Goal: Information Seeking & Learning: Find specific fact

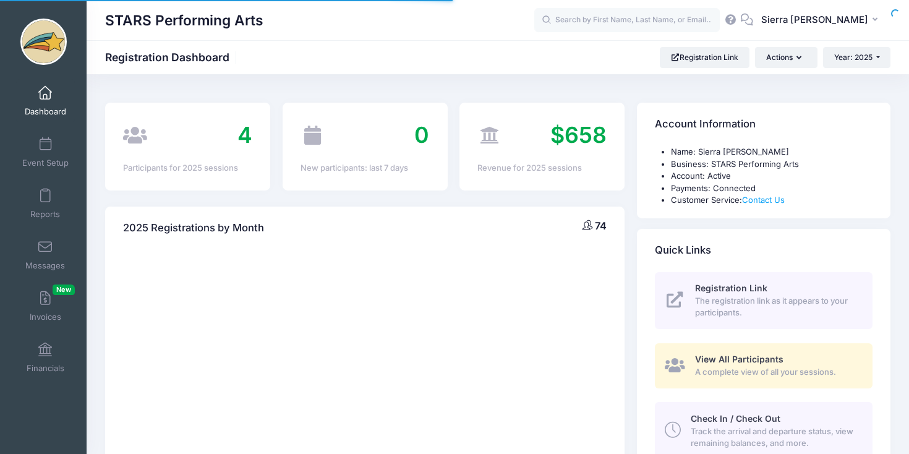
select select
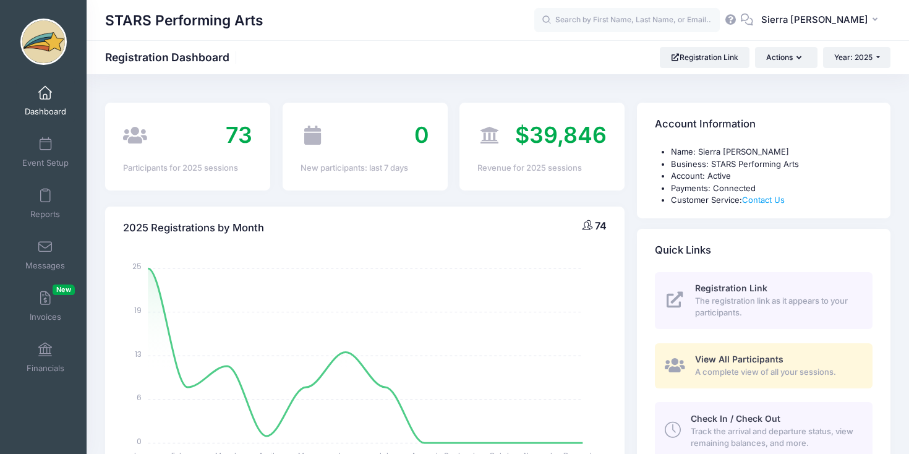
click at [242, 137] on span "73" at bounding box center [239, 134] width 27 height 27
click at [737, 362] on span "View All Participants" at bounding box center [739, 359] width 88 height 11
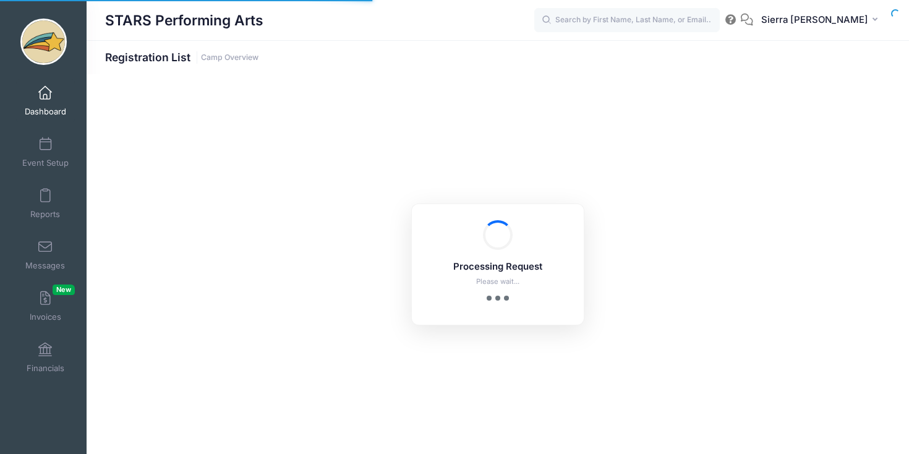
select select "10"
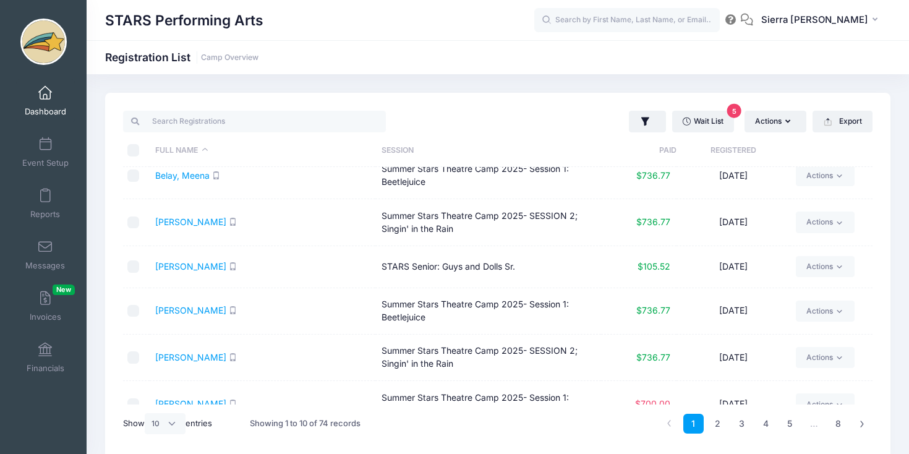
scroll to position [147, 0]
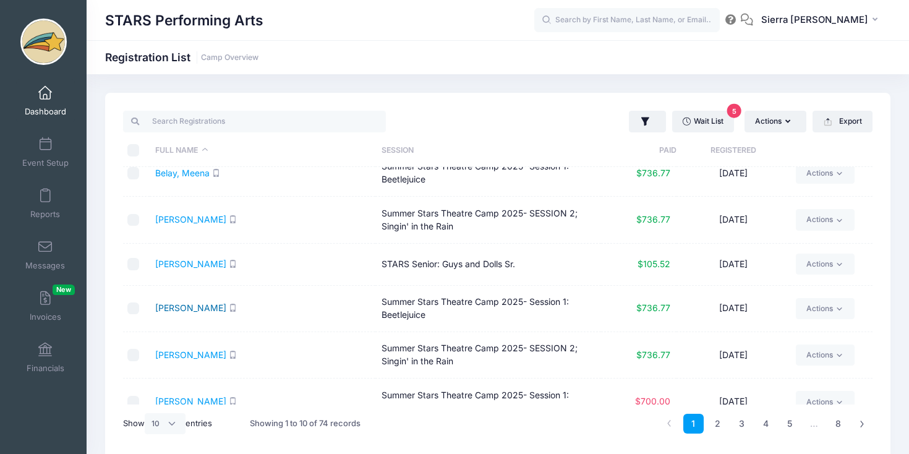
click at [192, 307] on link "Brixius, Ryleigh" at bounding box center [190, 307] width 71 height 11
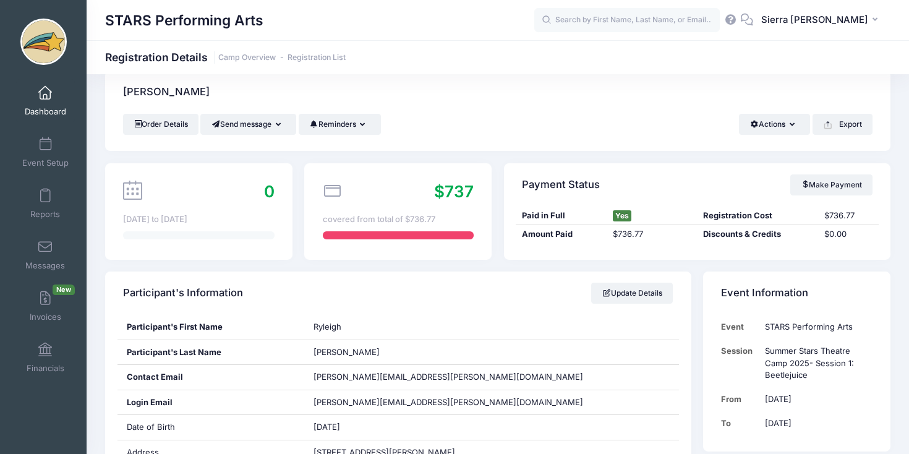
scroll to position [21, 0]
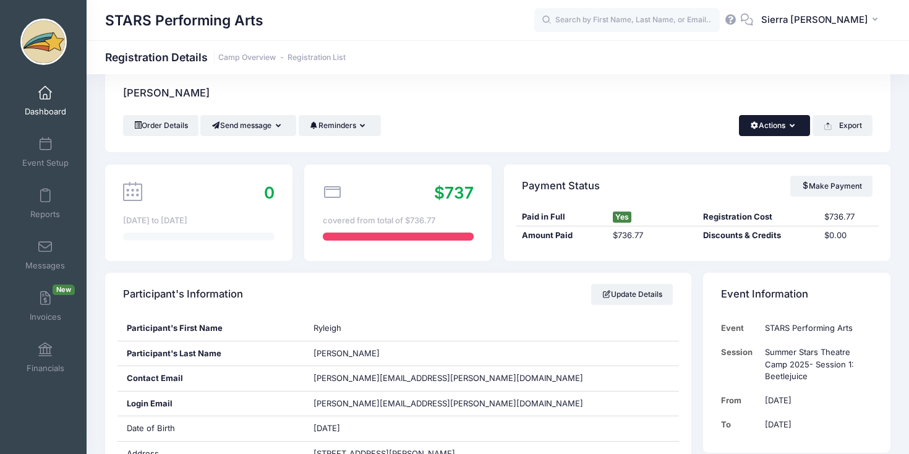
click at [781, 129] on button "Actions" at bounding box center [774, 125] width 71 height 21
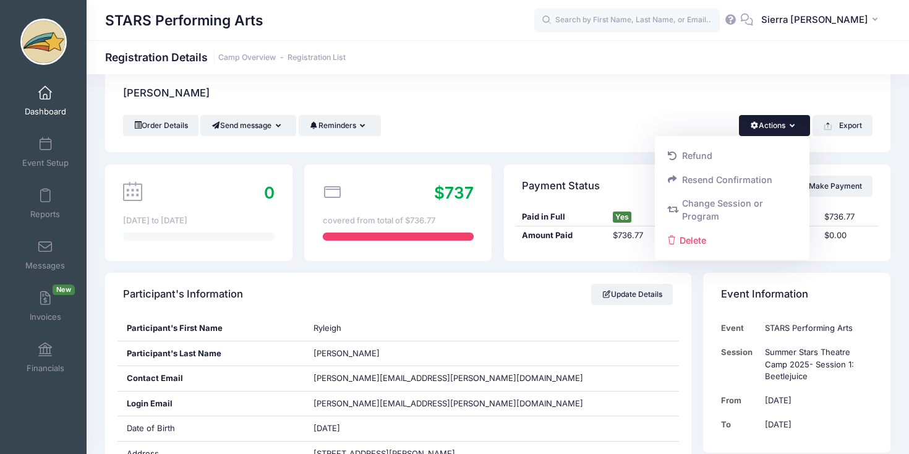
click at [781, 129] on button "Actions" at bounding box center [774, 125] width 71 height 21
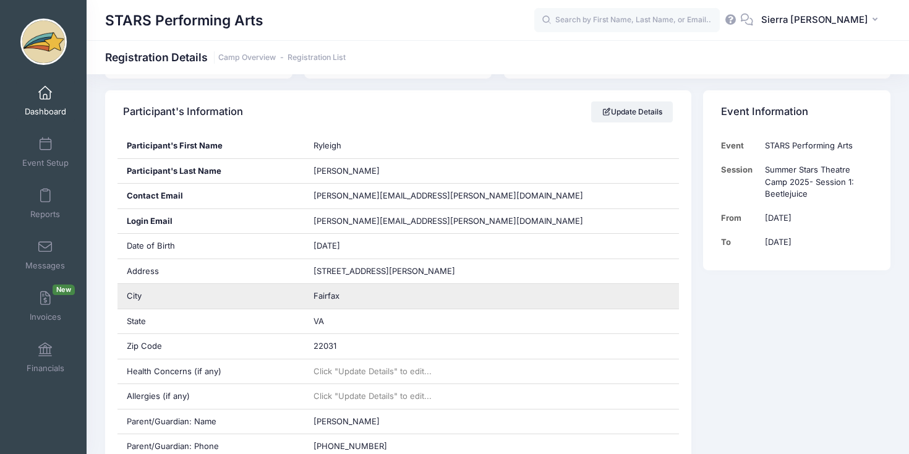
scroll to position [223, 0]
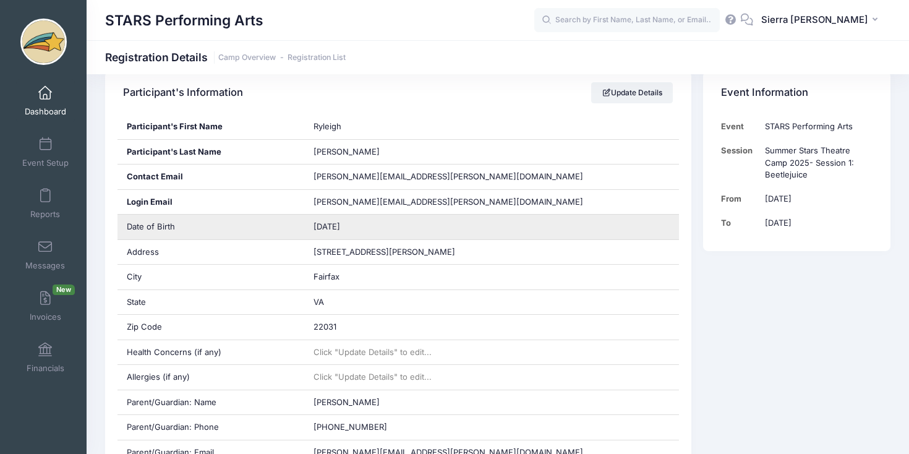
drag, startPoint x: 364, startPoint y: 230, endPoint x: 314, endPoint y: 230, distance: 50.1
click at [314, 230] on div "09/29/2014" at bounding box center [491, 227] width 375 height 25
copy span "09/29/2014"
